Goal: Transaction & Acquisition: Purchase product/service

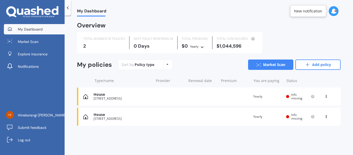
click at [334, 12] on icon at bounding box center [334, 11] width 6 height 6
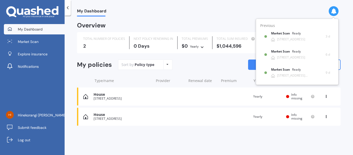
click at [291, 9] on div "My Dashboard" at bounding box center [209, 8] width 289 height 17
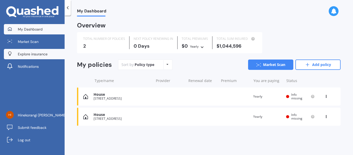
click at [41, 55] on span "Explore insurance" at bounding box center [33, 53] width 30 height 5
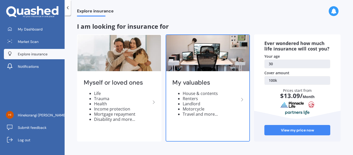
click at [206, 44] on img at bounding box center [208, 53] width 84 height 36
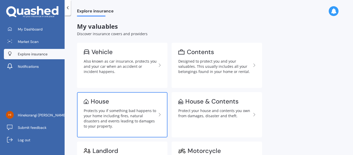
click at [140, 117] on div "Protects you if something bad happens to your home including fires, natural dis…" at bounding box center [120, 118] width 73 height 21
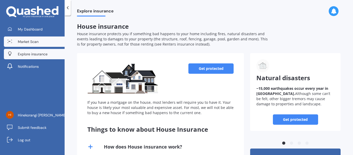
click at [36, 39] on span "Market Scan" at bounding box center [28, 41] width 21 height 5
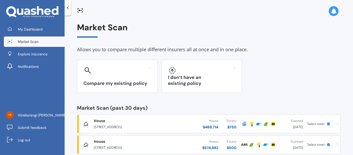
click at [28, 24] on div "My Dashboard Market Scan Explore insurance Notifications Hinekorangi [PERSON_NA…" at bounding box center [32, 77] width 65 height 155
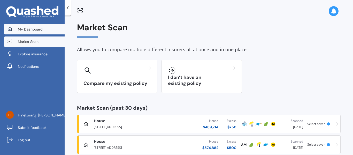
click at [28, 27] on span "My Dashboard" at bounding box center [30, 29] width 25 height 5
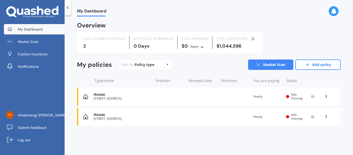
click at [328, 98] on div "View option View policy Delete" at bounding box center [327, 96] width 5 height 5
click at [230, 149] on div "My Dashboard Overview TOTAL NUMBER OF POLICIES 2 NEXT POLICY RENEWING [DATE] TO…" at bounding box center [209, 86] width 289 height 139
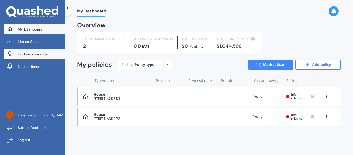
click at [35, 56] on span "Explore insurance" at bounding box center [33, 53] width 30 height 5
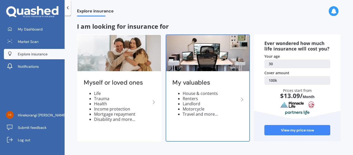
click at [182, 94] on ul "House & contents Renters Landlord Motorcycle Travel and more..." at bounding box center [206, 104] width 67 height 26
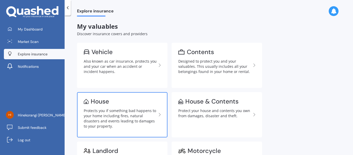
click at [137, 98] on link "House Protects you if something bad happens to your home including fires, natur…" at bounding box center [122, 114] width 91 height 45
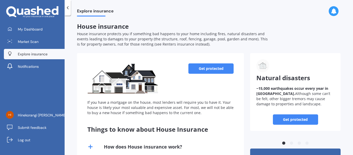
click at [222, 73] on link "Get protected" at bounding box center [211, 68] width 45 height 10
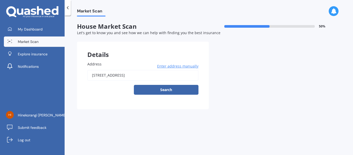
drag, startPoint x: 182, startPoint y: 74, endPoint x: 22, endPoint y: 60, distance: 160.0
click at [22, 60] on div "My Dashboard Market Scan Explore insurance Notifications Hinekorangi [PERSON_NA…" at bounding box center [176, 77] width 353 height 155
type input "[STREET_ADDRESS][PERSON_NAME]"
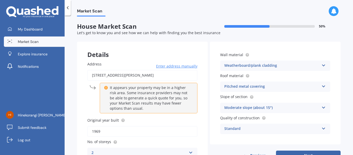
click at [79, 102] on div "Address [STREET_ADDRESS][PERSON_NAME] Enter address manually It appears your pr…" at bounding box center [142, 131] width 131 height 160
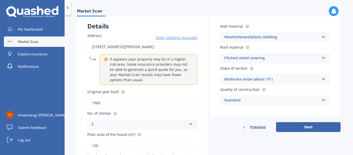
scroll to position [28, 0]
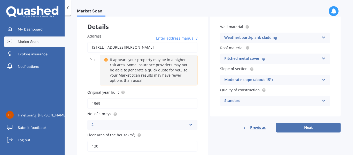
click at [290, 126] on button "Next" at bounding box center [308, 128] width 65 height 10
select select "20"
select select "11"
select select "1994"
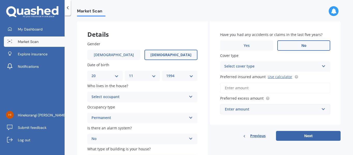
scroll to position [21, 0]
click at [161, 98] on div "Select occupant" at bounding box center [139, 96] width 95 height 6
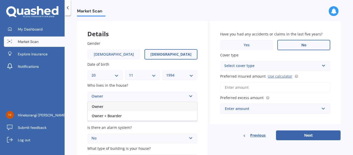
click at [153, 109] on div "Owner" at bounding box center [143, 106] width 110 height 9
click at [206, 127] on div "Gender [DEMOGRAPHIC_DATA] [DEMOGRAPHIC_DATA] Date of birth DD 01 02 03 04 05 06…" at bounding box center [142, 102] width 131 height 145
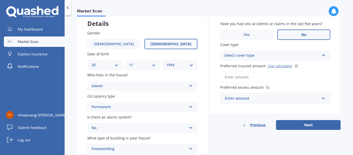
scroll to position [41, 0]
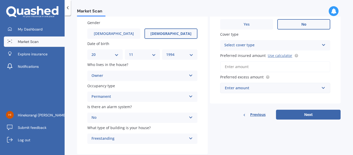
click at [258, 45] on div "Select cover type" at bounding box center [272, 45] width 95 height 6
click at [254, 54] on div "High" at bounding box center [276, 55] width 110 height 9
click at [280, 55] on link "Use calculator" at bounding box center [280, 55] width 25 height 5
click at [244, 66] on input "Preferred insured amount Use calculator" at bounding box center [275, 66] width 110 height 11
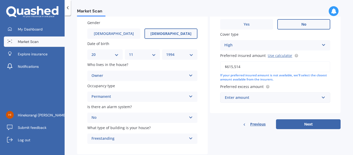
type input "$615,514"
click at [226, 120] on div "Previous Next" at bounding box center [275, 124] width 131 height 10
click at [265, 98] on div "Enter amount" at bounding box center [272, 98] width 95 height 6
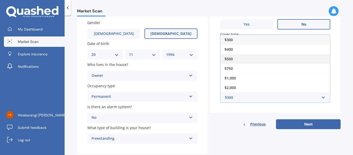
click at [265, 58] on div "$500" at bounding box center [276, 59] width 110 height 10
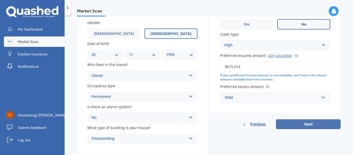
click at [305, 123] on button "Next" at bounding box center [308, 124] width 65 height 10
select select "20"
select select "11"
select select "1994"
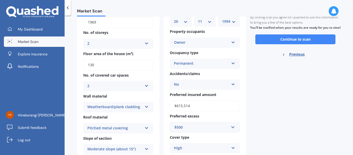
scroll to position [56, 0]
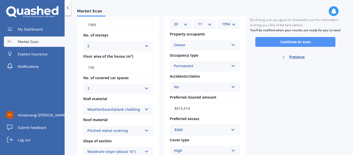
click at [300, 44] on button "Continue to scan" at bounding box center [296, 42] width 80 height 10
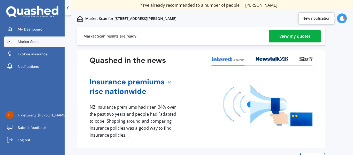
click at [297, 33] on div "View my quotes" at bounding box center [295, 36] width 31 height 12
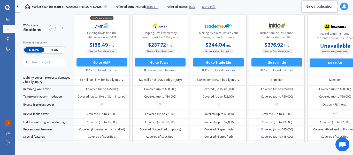
scroll to position [56, 0]
